Goal: Information Seeking & Learning: Learn about a topic

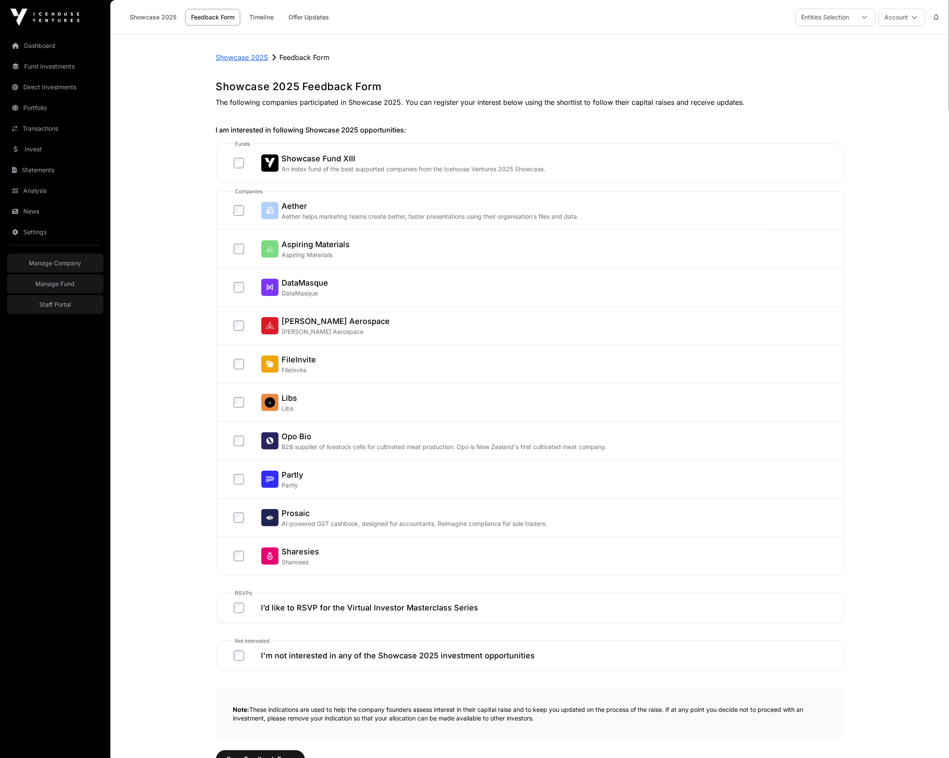
click at [256, 56] on p "Showcase 2025" at bounding box center [242, 57] width 53 height 10
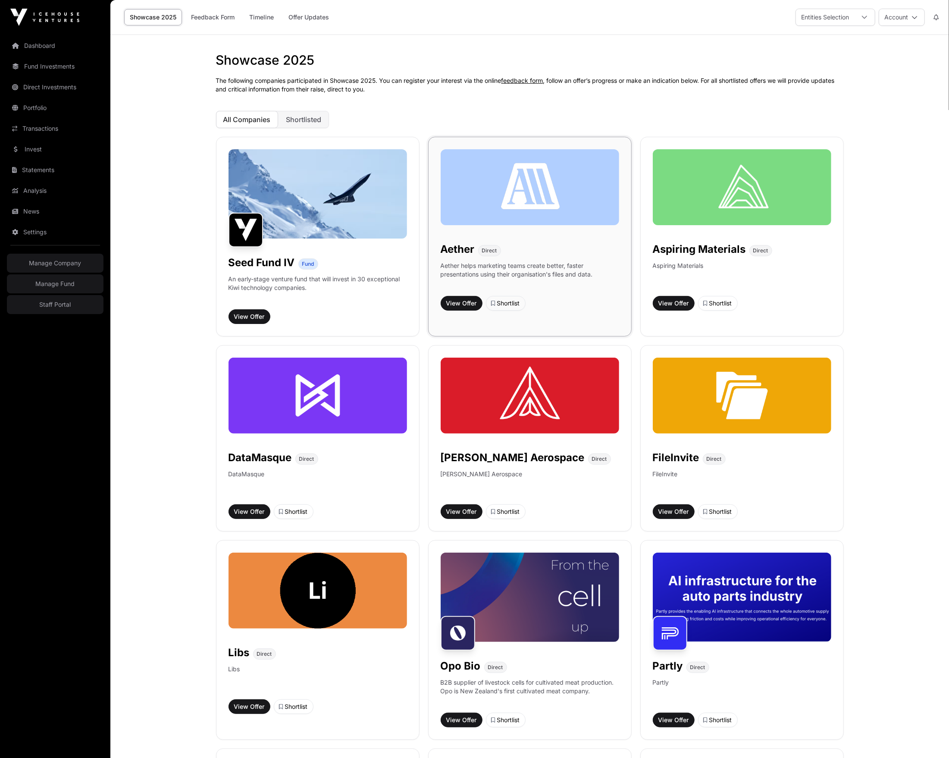
click at [537, 186] on img at bounding box center [530, 187] width 179 height 76
click at [163, 183] on main "Showcase 2025 The following companies participated in Showcase 2025. You can re…" at bounding box center [529, 610] width 839 height 1150
